Goal: Task Accomplishment & Management: Manage account settings

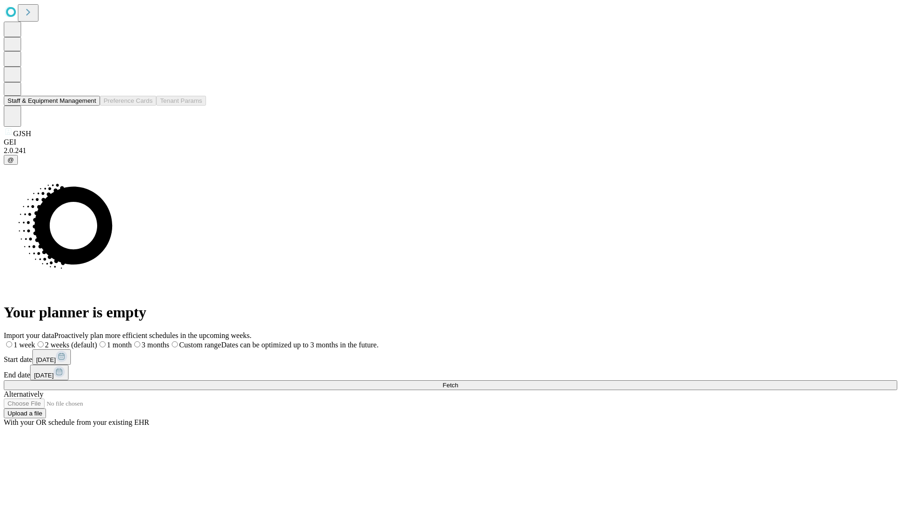
click at [90, 106] on button "Staff & Equipment Management" at bounding box center [52, 101] width 96 height 10
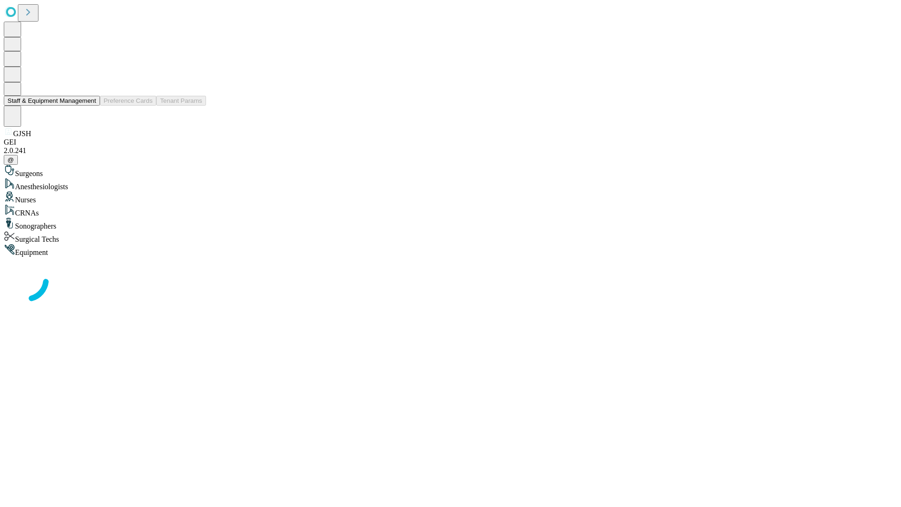
click at [90, 106] on button "Staff & Equipment Management" at bounding box center [52, 101] width 96 height 10
